Goal: Task Accomplishment & Management: Use online tool/utility

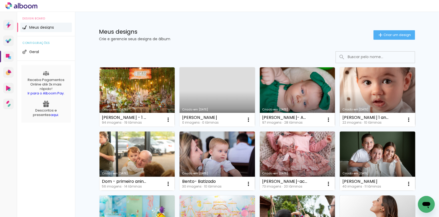
click at [379, 94] on link "Criado em [DATE]" at bounding box center [378, 96] width 76 height 59
